Goal: Information Seeking & Learning: Learn about a topic

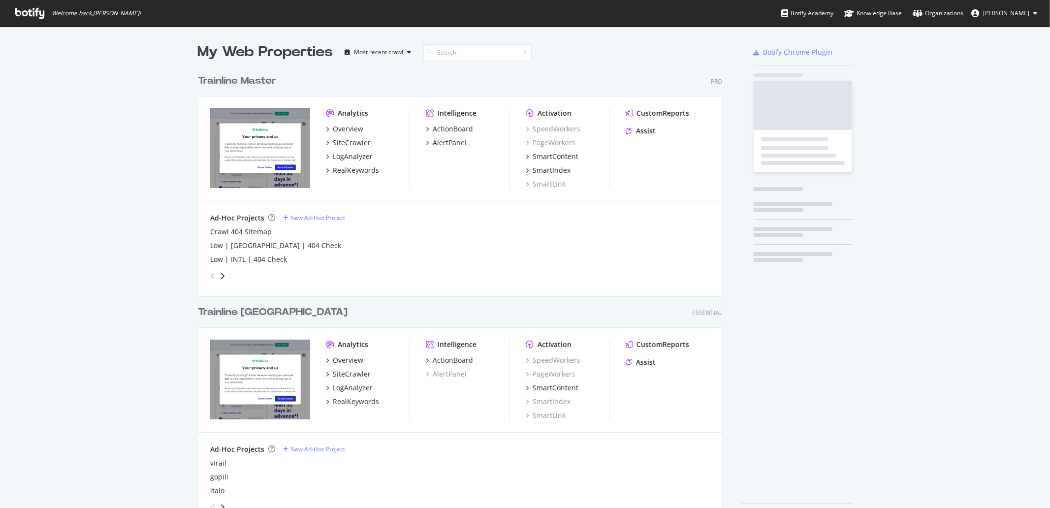
scroll to position [454, 523]
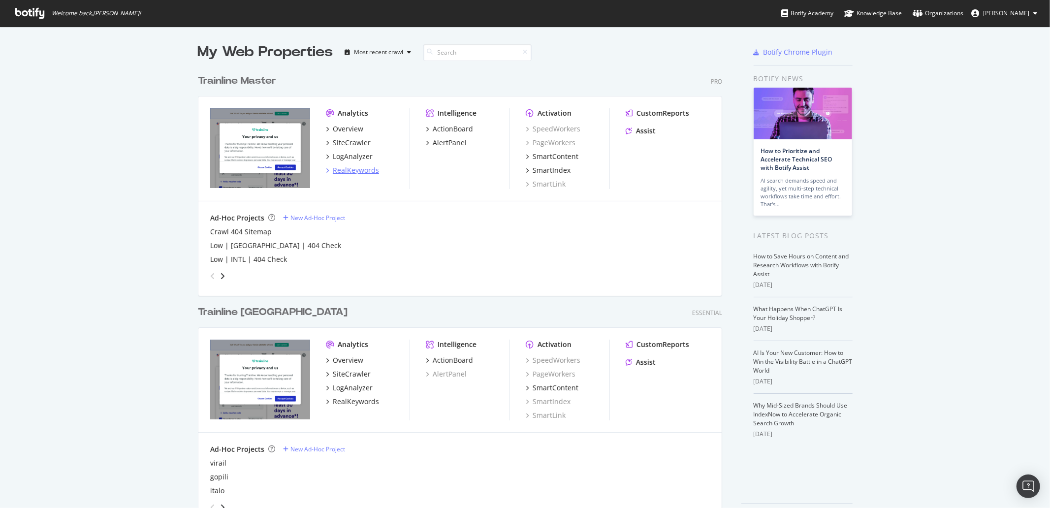
click at [352, 171] on div "RealKeywords" at bounding box center [356, 170] width 46 height 10
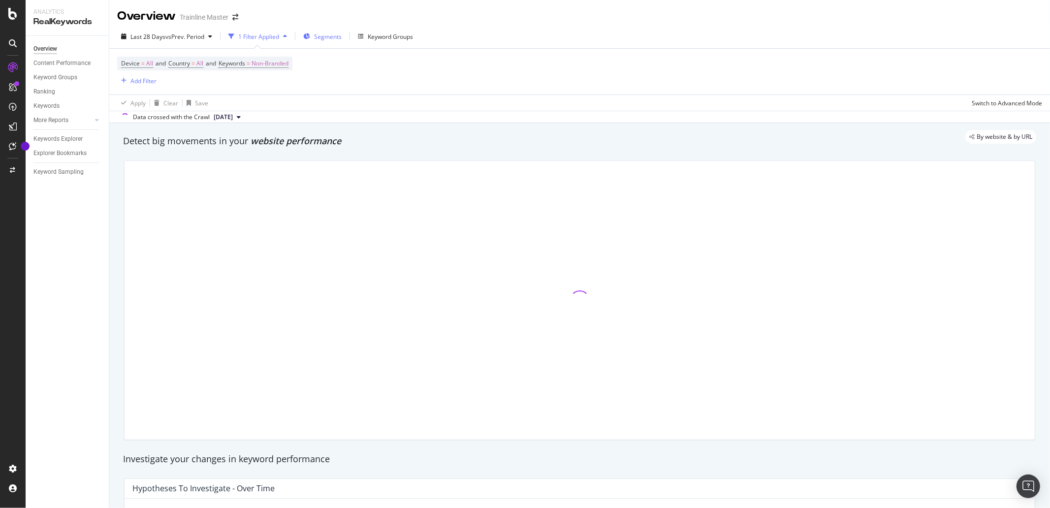
click at [332, 37] on span "Segments" at bounding box center [328, 36] width 28 height 8
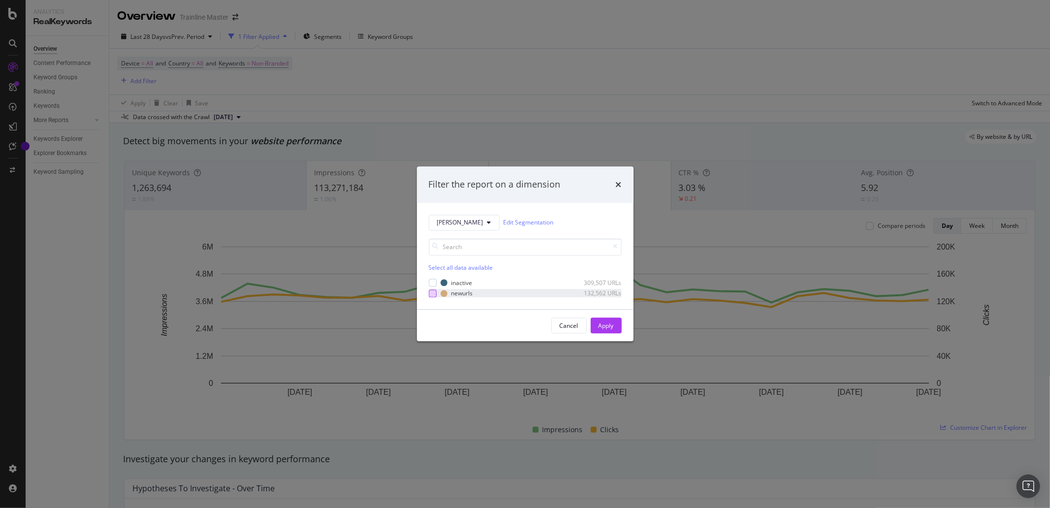
click at [431, 294] on div "modal" at bounding box center [433, 294] width 8 height 8
click at [608, 329] on div "Apply" at bounding box center [606, 326] width 15 height 8
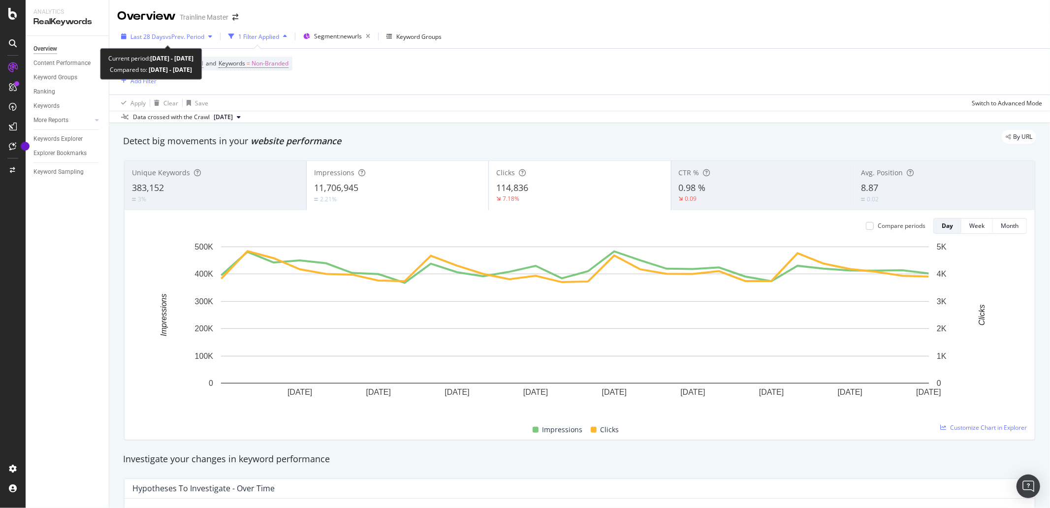
click at [168, 34] on span "vs Prev. Period" at bounding box center [184, 36] width 39 height 8
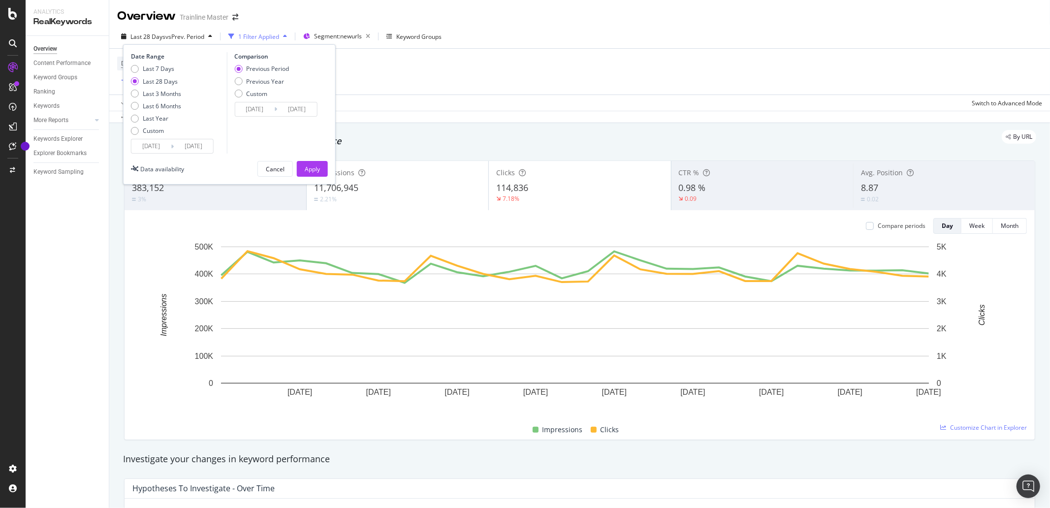
click at [168, 146] on input "[DATE]" at bounding box center [150, 146] width 39 height 14
